Goal: Task Accomplishment & Management: Complete application form

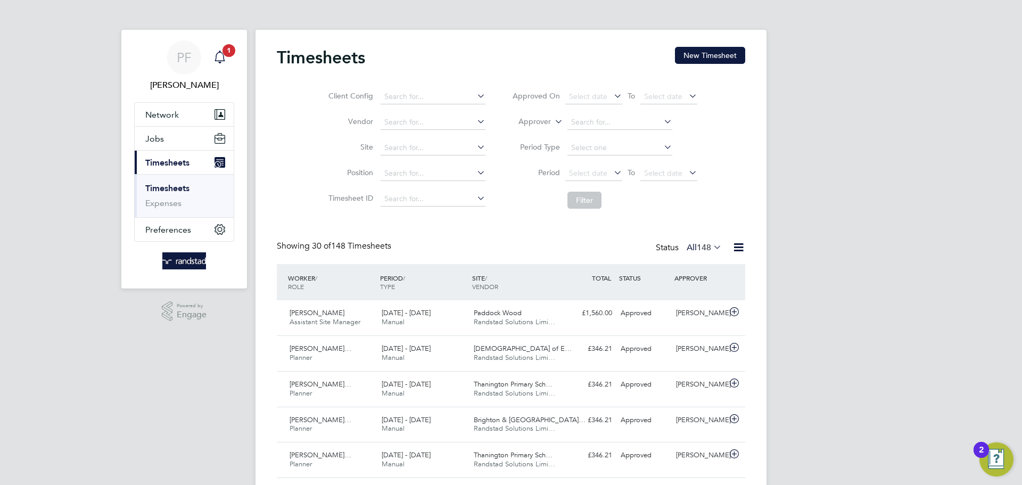
click at [221, 61] on icon "Main navigation" at bounding box center [219, 56] width 10 height 11
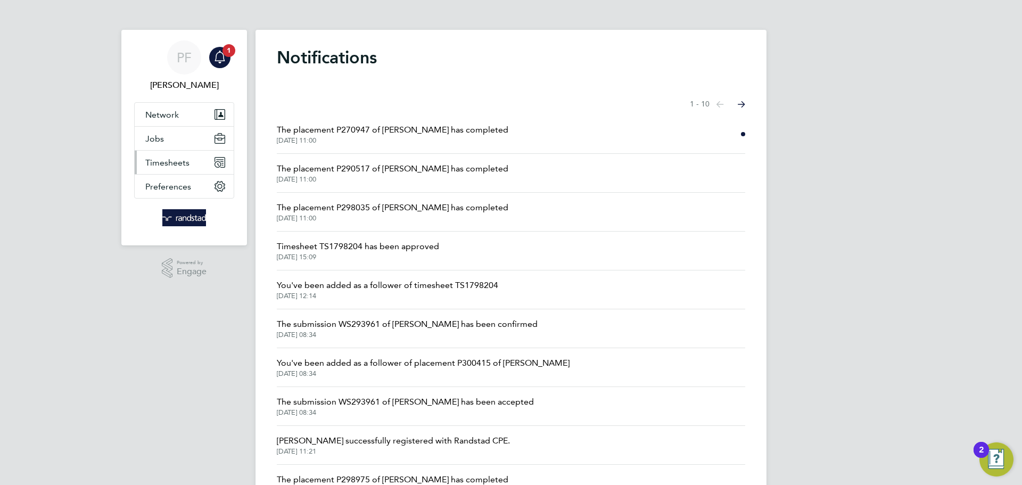
click at [173, 155] on button "Timesheets" at bounding box center [184, 162] width 99 height 23
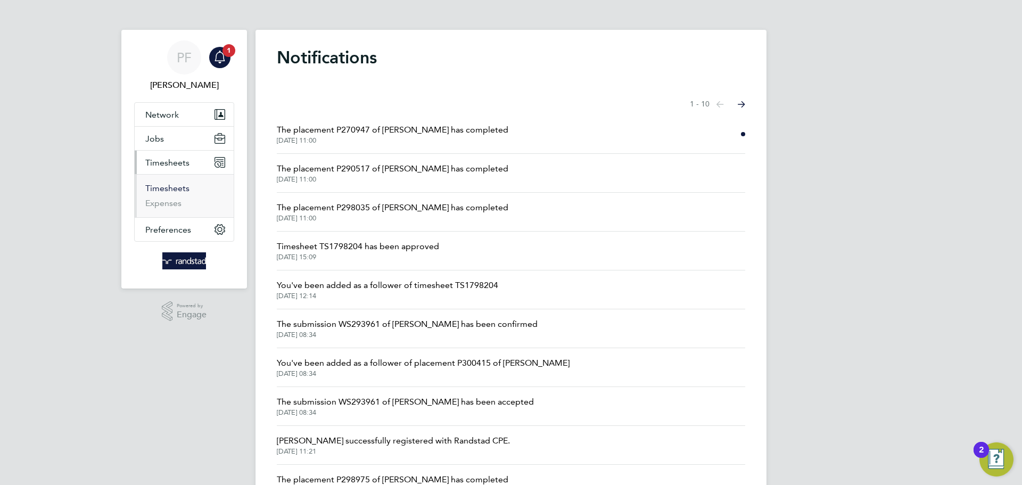
click at [168, 190] on link "Timesheets" at bounding box center [167, 188] width 44 height 10
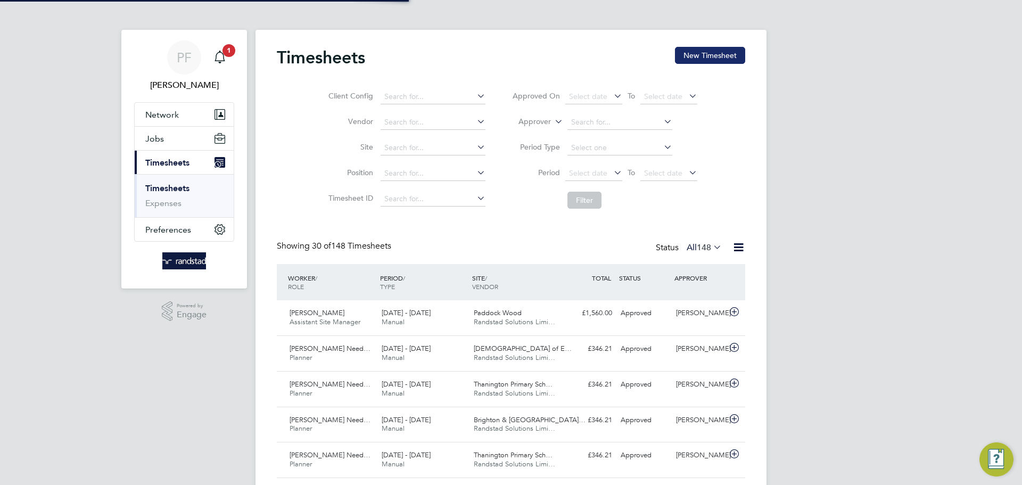
click at [682, 57] on button "New Timesheet" at bounding box center [710, 55] width 70 height 17
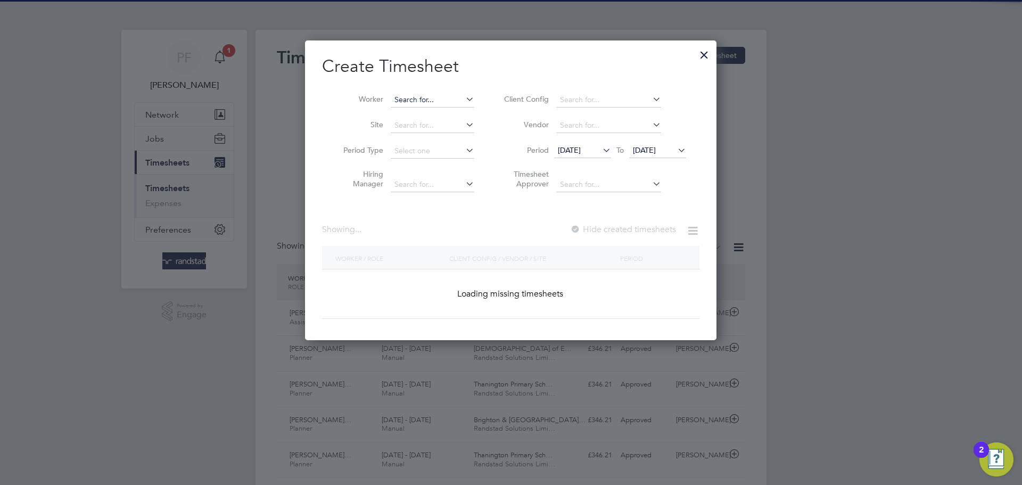
click at [427, 100] on input at bounding box center [433, 100] width 84 height 15
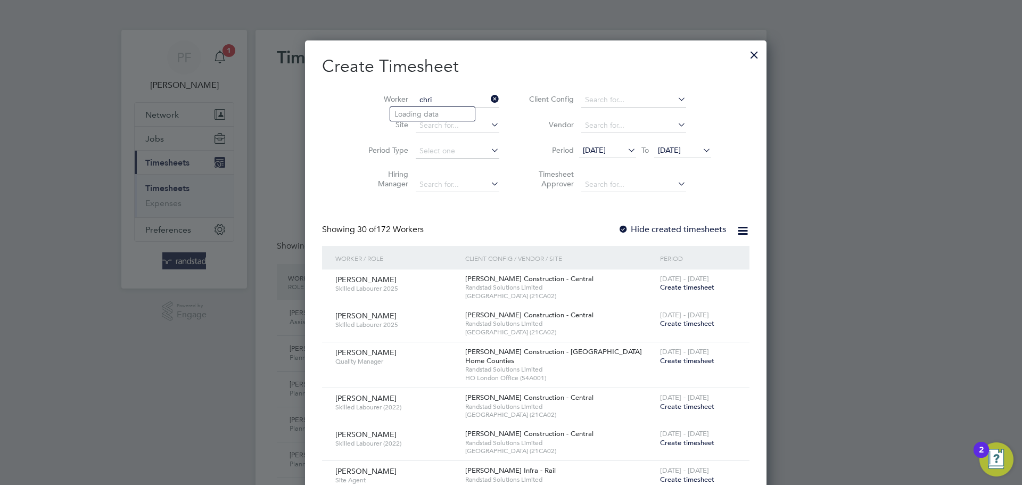
type input "[PERSON_NAME]"
click at [434, 118] on li "[PERSON_NAME] [PERSON_NAME]" at bounding box center [485, 114] width 190 height 14
type input "[PERSON_NAME]"
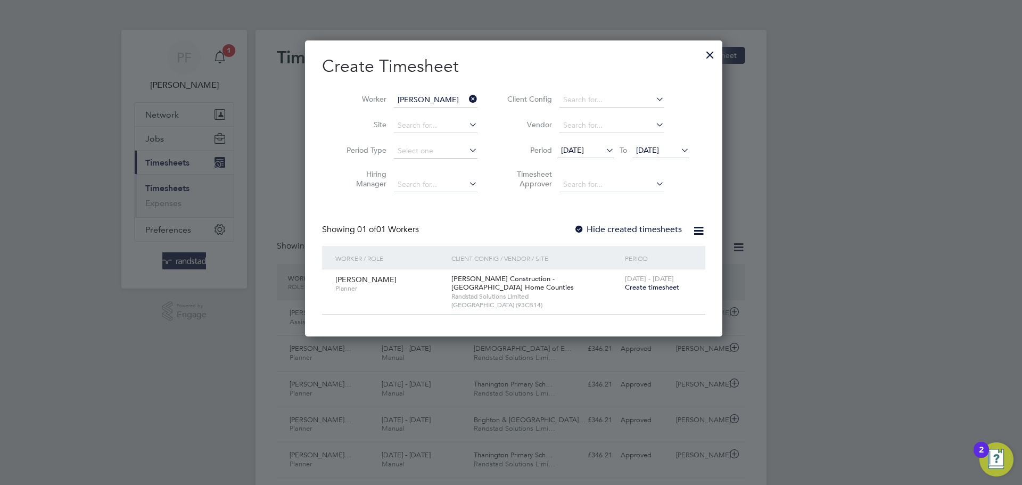
click at [575, 230] on div at bounding box center [579, 230] width 11 height 11
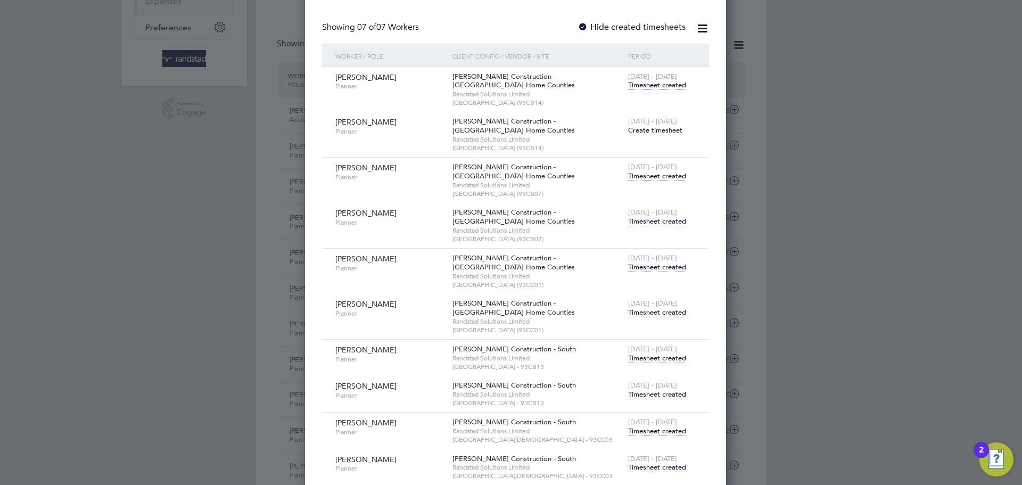
click at [642, 221] on span "Timesheet created" at bounding box center [657, 222] width 58 height 10
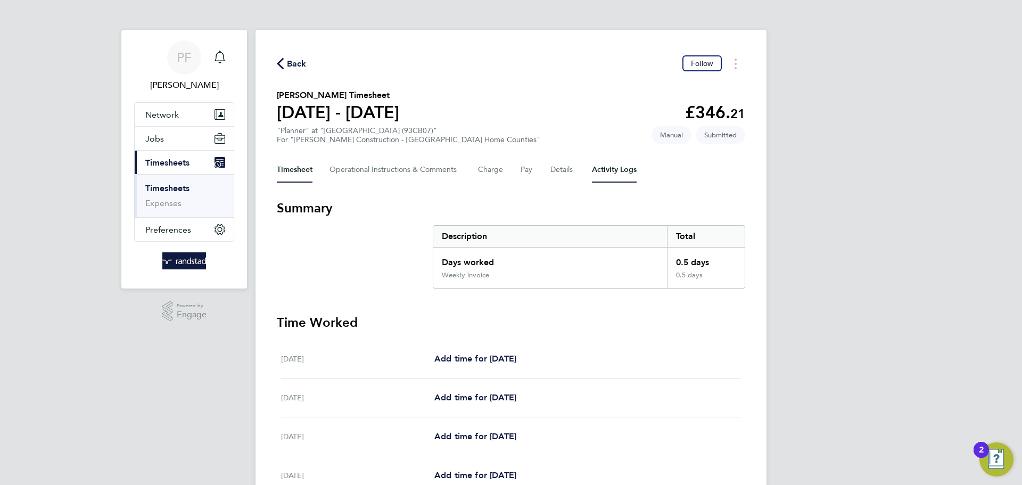
click at [592, 168] on Logs-tab "Activity Logs" at bounding box center [614, 170] width 45 height 26
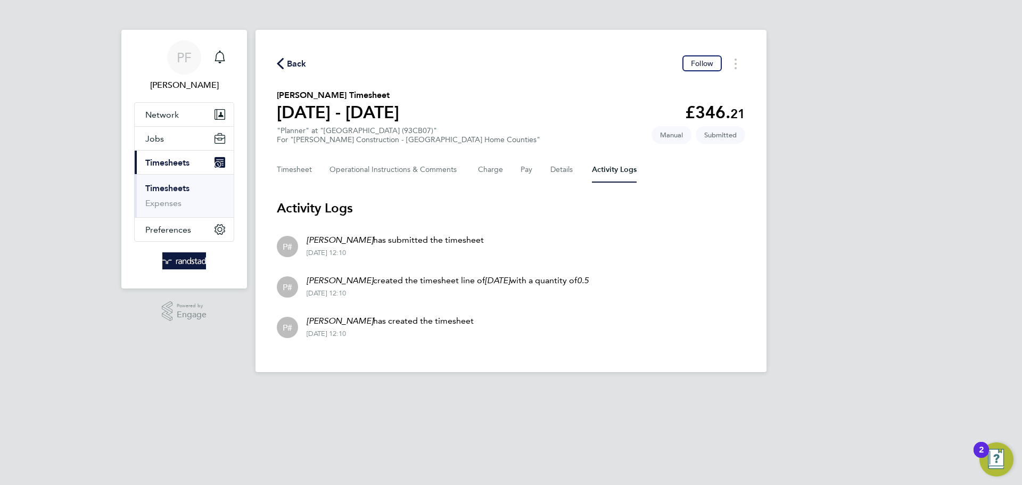
click at [293, 64] on span "Back" at bounding box center [297, 63] width 20 height 13
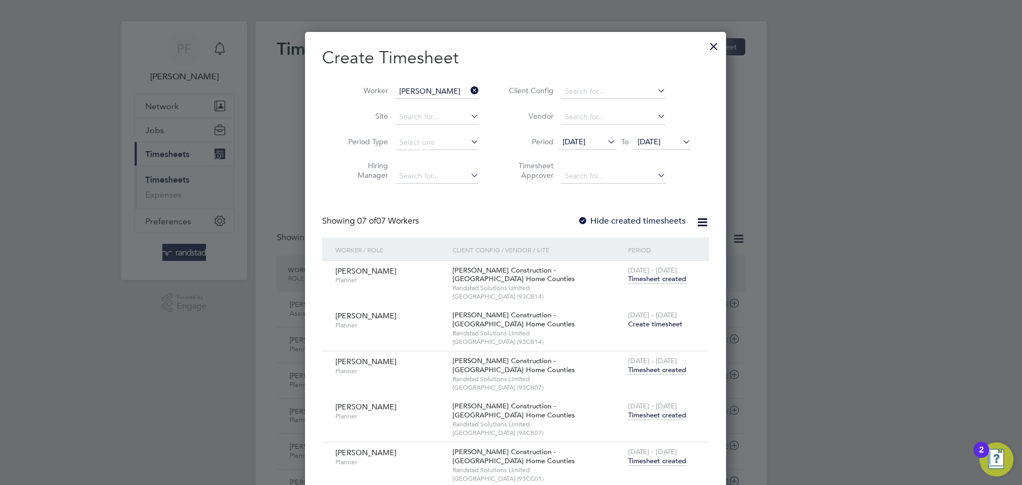
click at [704, 44] on div at bounding box center [713, 43] width 19 height 19
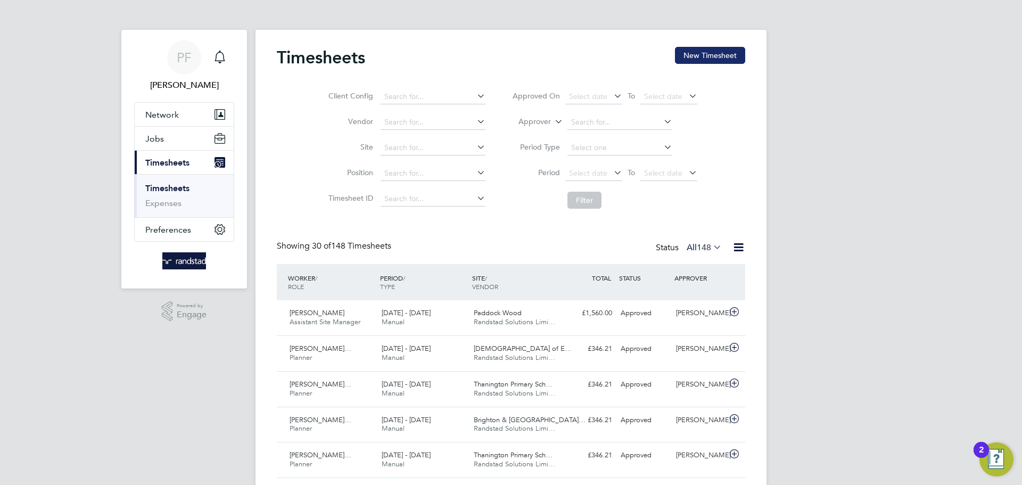
click at [689, 59] on button "New Timesheet" at bounding box center [710, 55] width 70 height 17
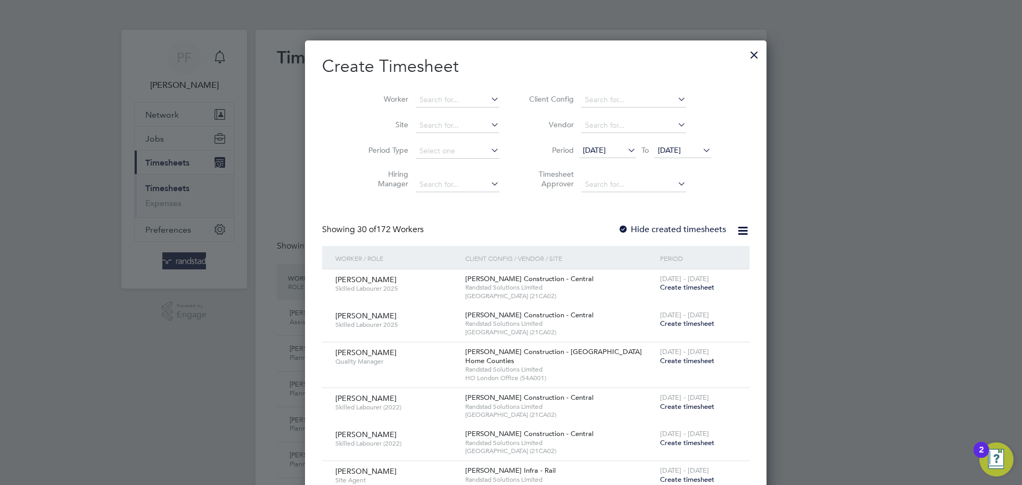
scroll to position [1846, 412]
click at [416, 105] on input at bounding box center [458, 100] width 84 height 15
type input "[PERSON_NAME]"
click at [430, 107] on li "[PERSON_NAME] [PERSON_NAME]" at bounding box center [485, 114] width 190 height 14
type input "[PERSON_NAME]"
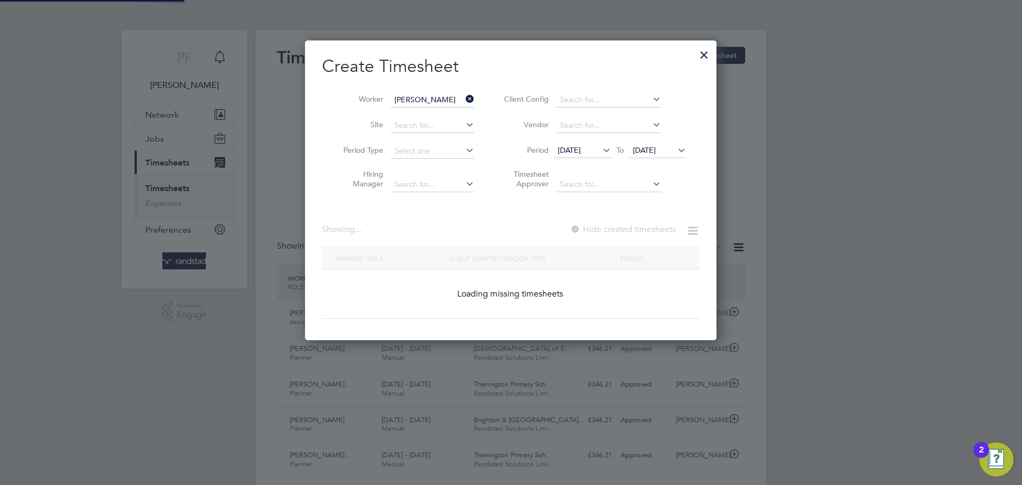
scroll to position [296, 412]
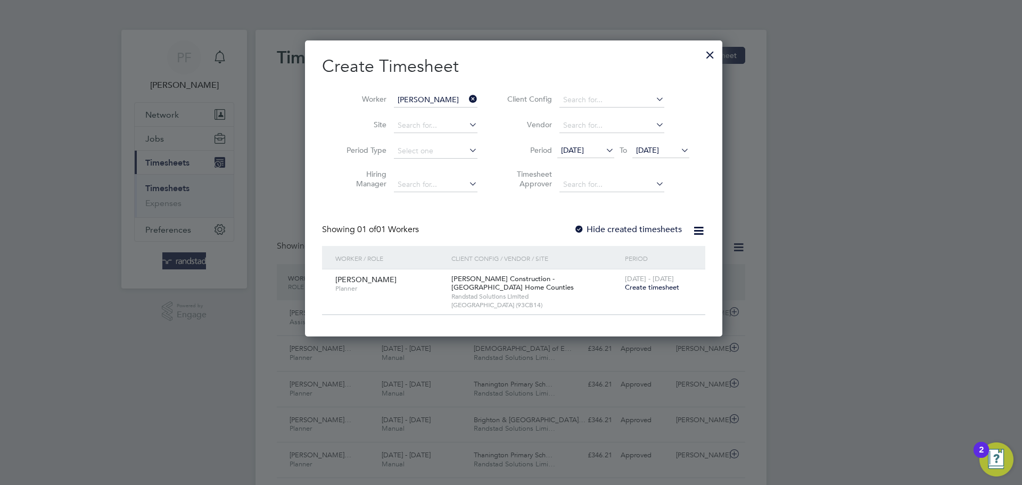
click at [703, 58] on div at bounding box center [709, 52] width 19 height 19
